Goal: Task Accomplishment & Management: Use online tool/utility

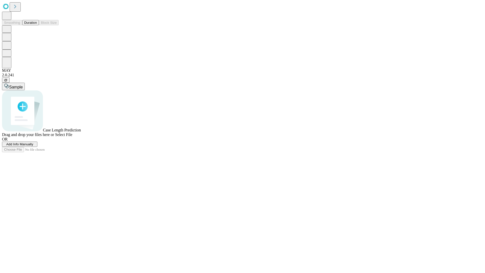
click at [37, 25] on button "Duration" at bounding box center [30, 22] width 17 height 5
click at [33, 146] on span "Add Info Manually" at bounding box center [19, 144] width 27 height 4
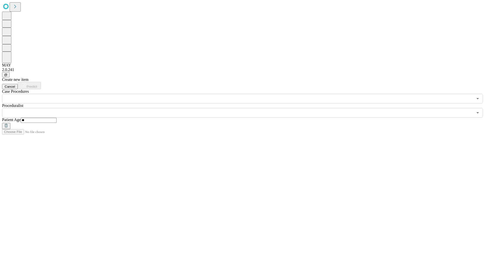
type input "**"
click at [246, 108] on input "text" at bounding box center [237, 113] width 471 height 10
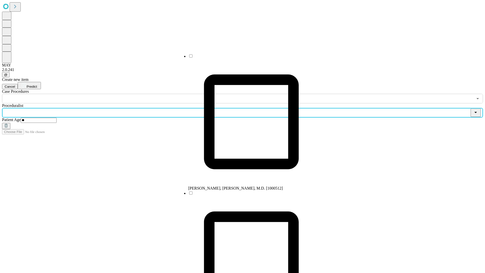
click at [246, 58] on li "[PERSON_NAME], [PERSON_NAME], M.D. [1000512]" at bounding box center [251, 122] width 126 height 137
click at [106, 94] on input "text" at bounding box center [237, 99] width 471 height 10
